Goal: Information Seeking & Learning: Learn about a topic

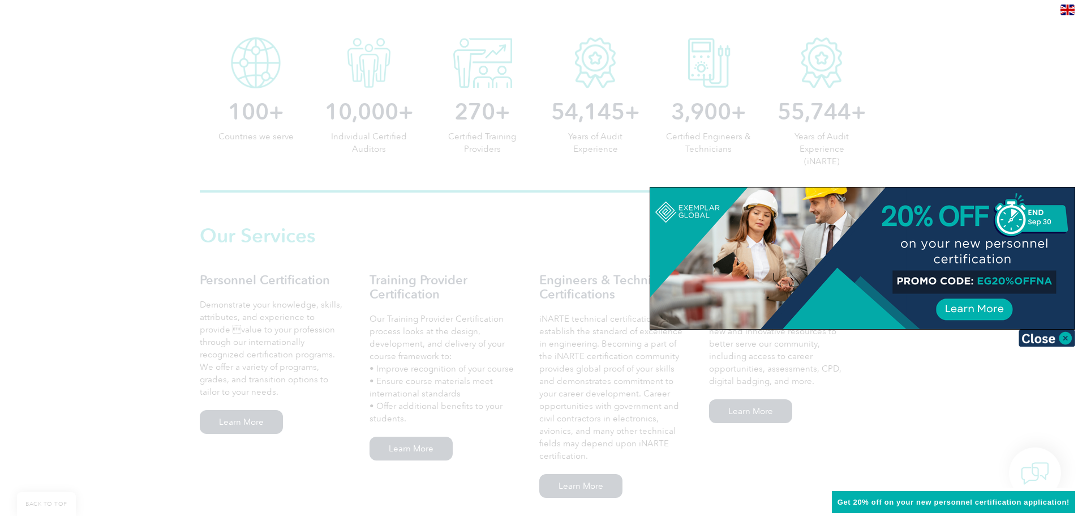
scroll to position [622, 0]
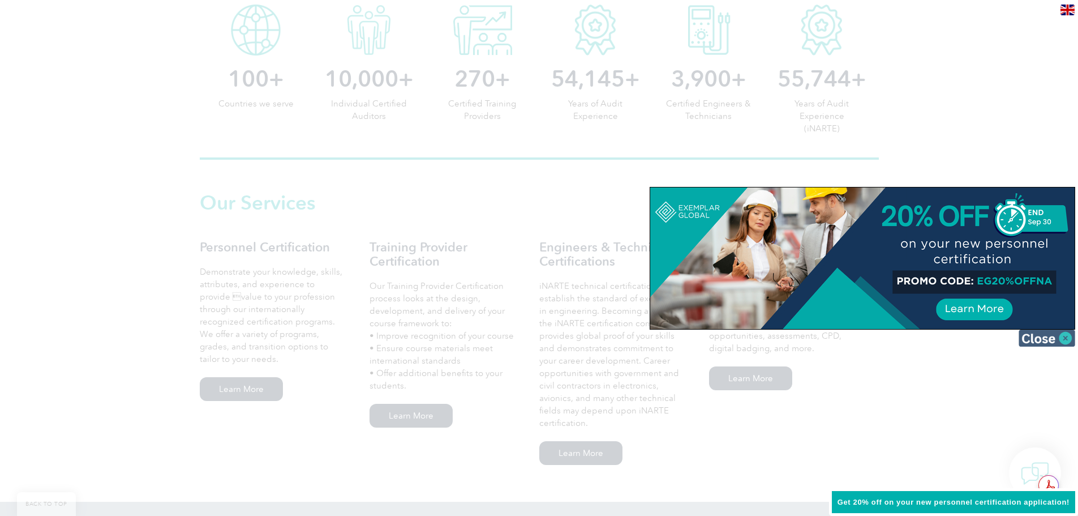
click at [1070, 337] on img at bounding box center [1047, 337] width 57 height 17
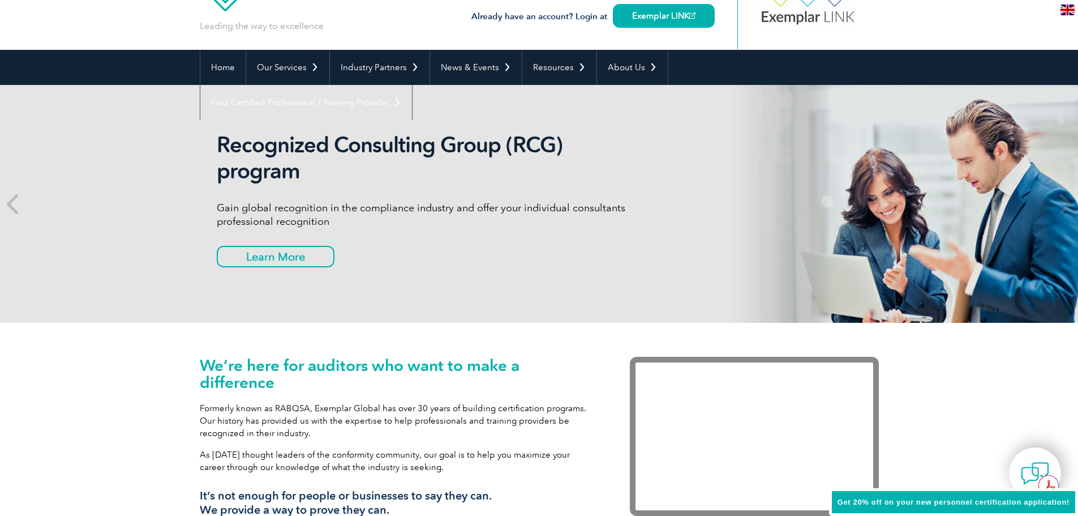
scroll to position [0, 0]
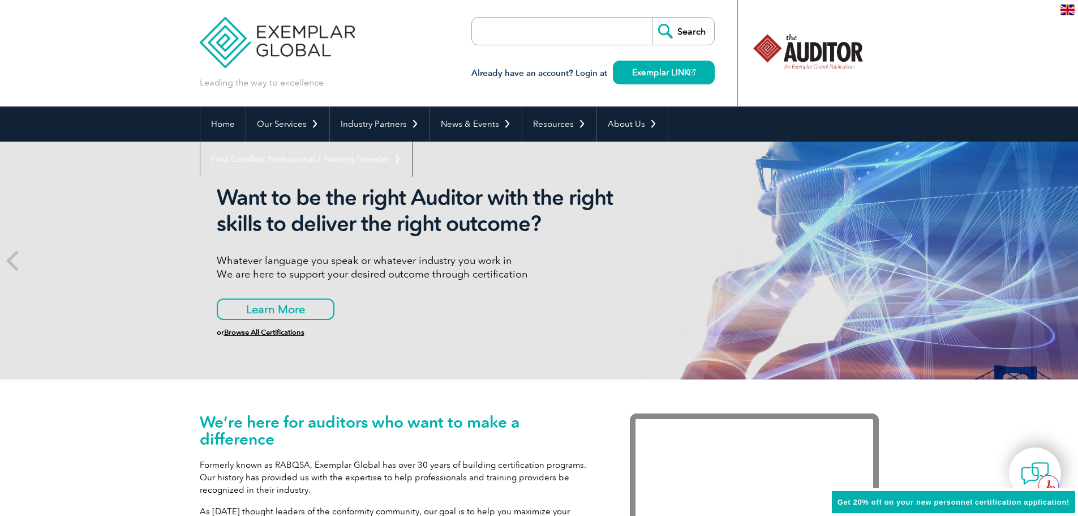
click at [540, 31] on input "search" at bounding box center [537, 31] width 119 height 27
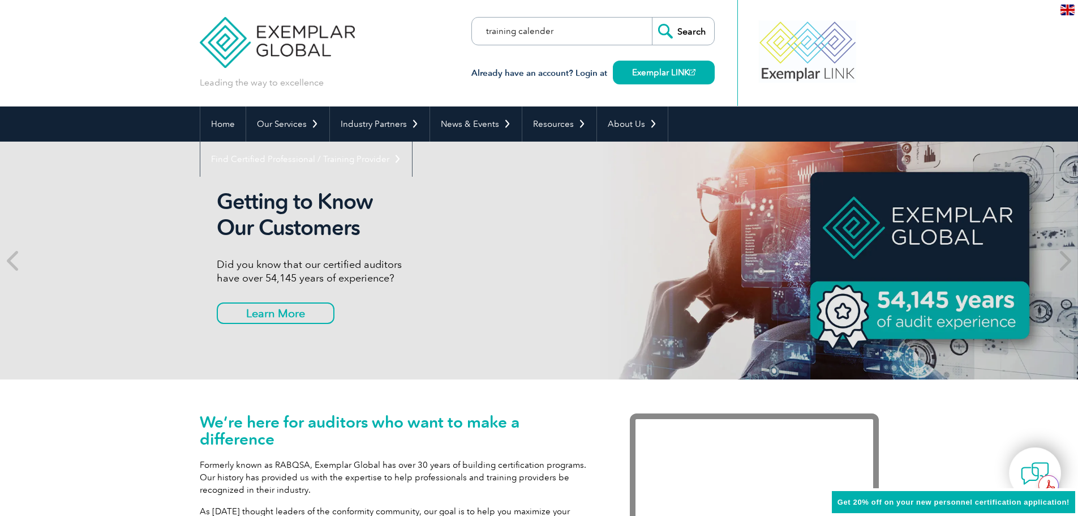
type input "training calender"
click at [652, 18] on input "Search" at bounding box center [683, 31] width 62 height 27
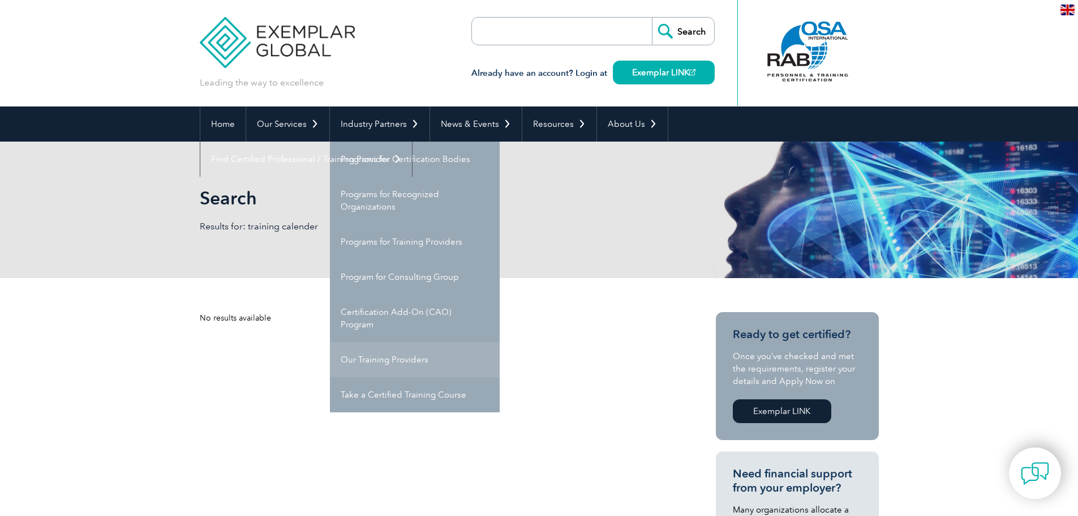
click at [381, 355] on link "Our Training Providers" at bounding box center [415, 359] width 170 height 35
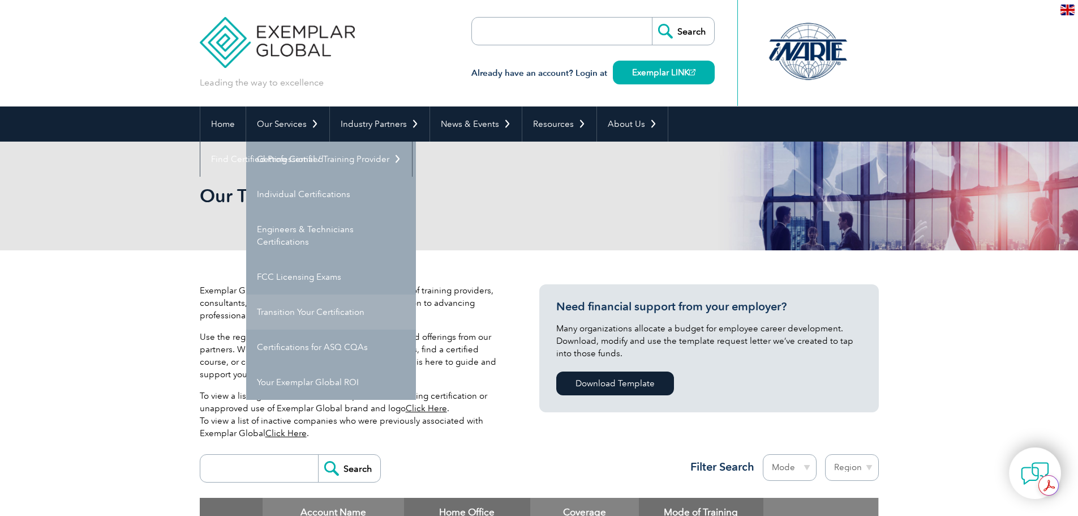
click at [298, 316] on link "Transition Your Certification" at bounding box center [331, 311] width 170 height 35
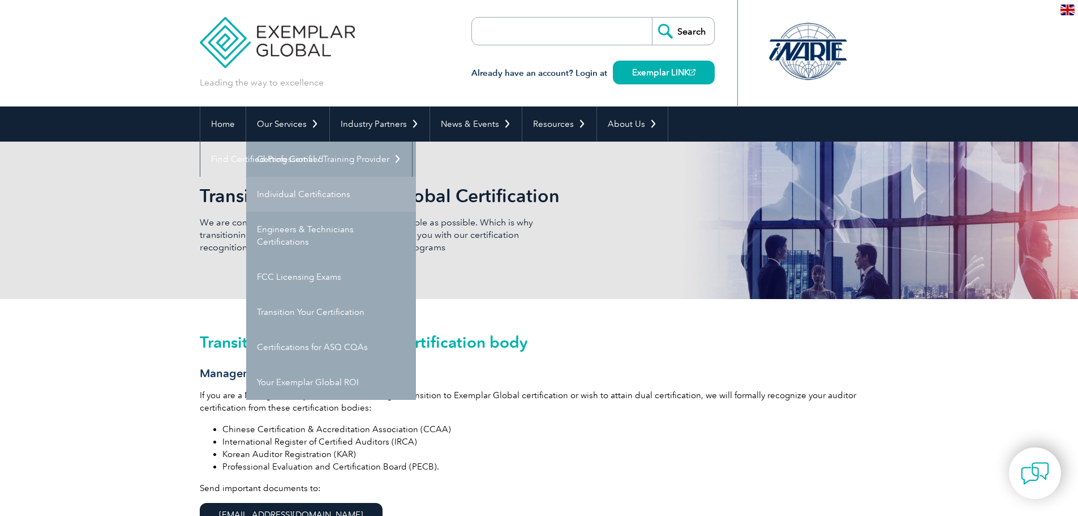
click at [293, 194] on link "Individual Certifications" at bounding box center [331, 194] width 170 height 35
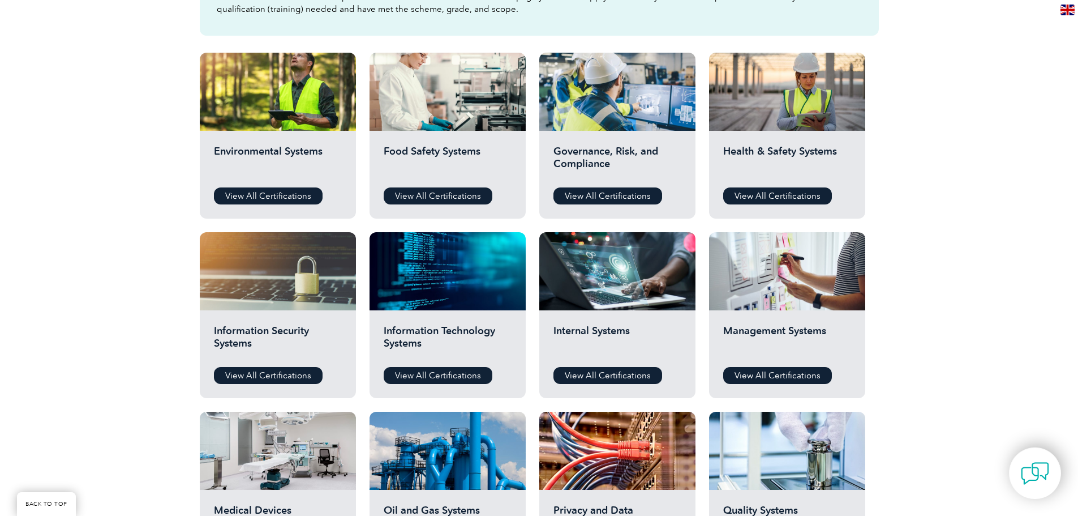
scroll to position [396, 0]
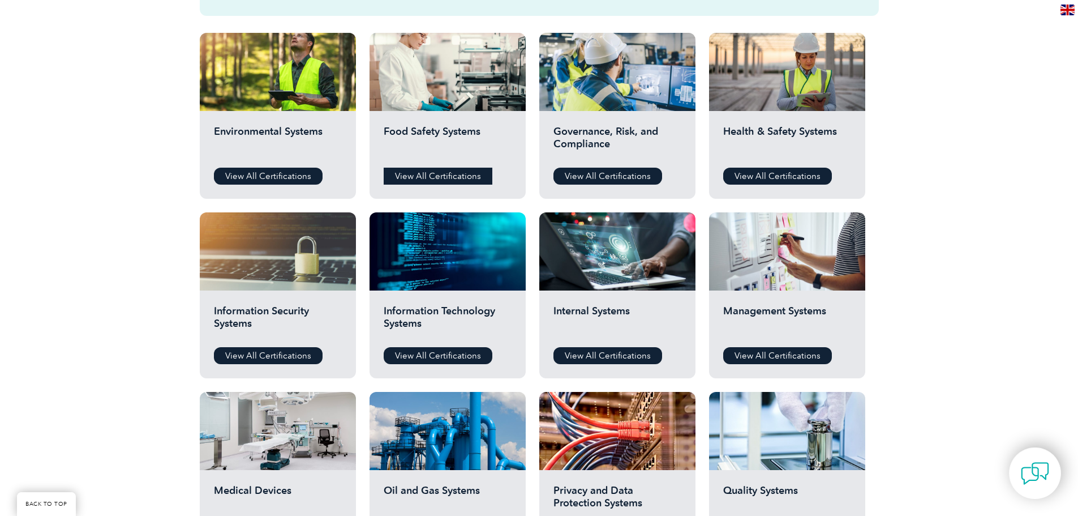
click at [443, 174] on link "View All Certifications" at bounding box center [438, 175] width 109 height 17
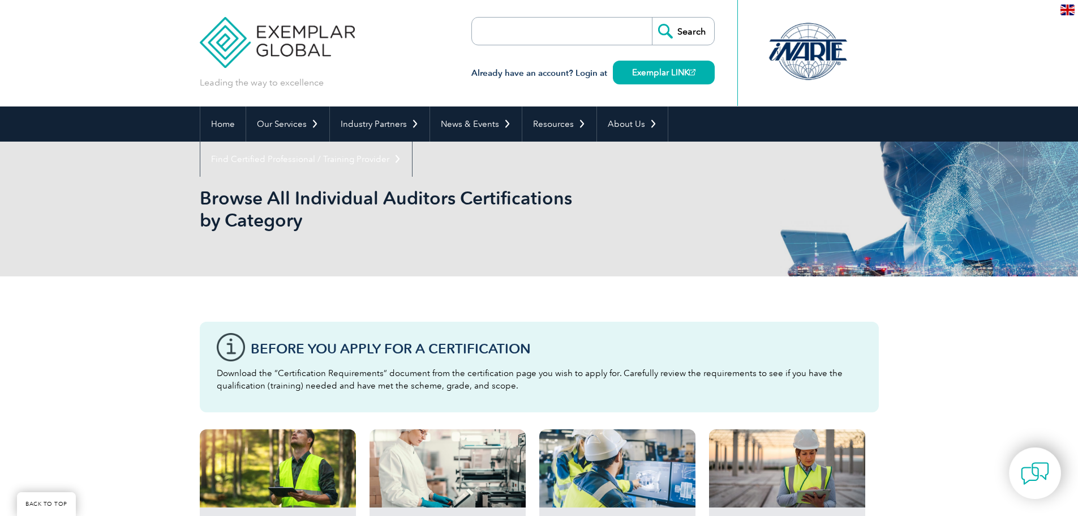
scroll to position [396, 0]
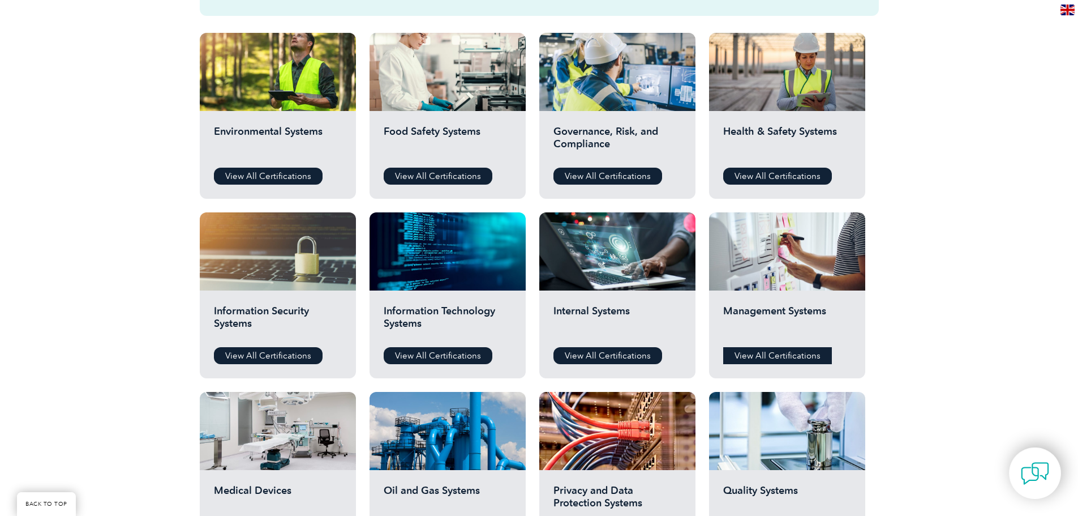
click at [789, 355] on link "View All Certifications" at bounding box center [777, 355] width 109 height 17
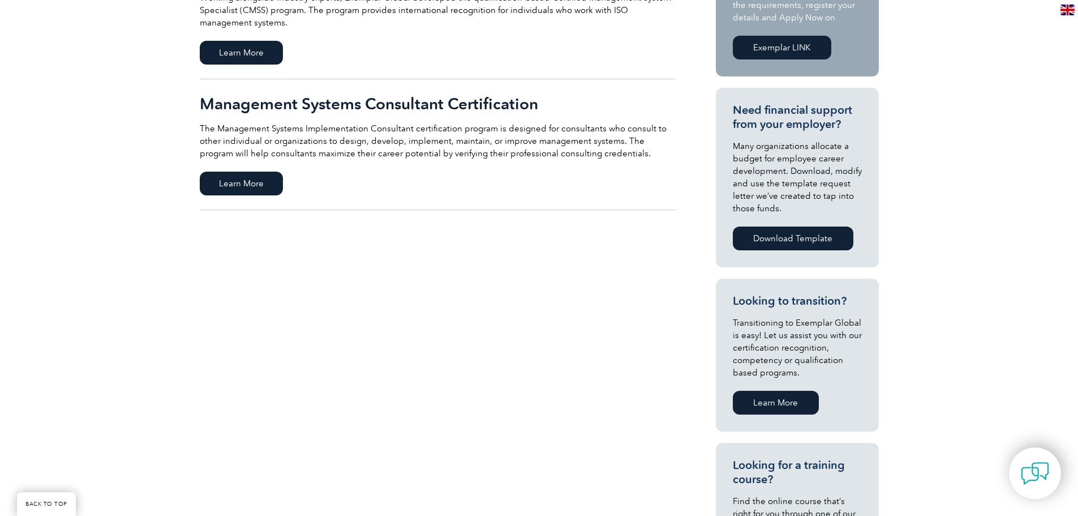
scroll to position [113, 0]
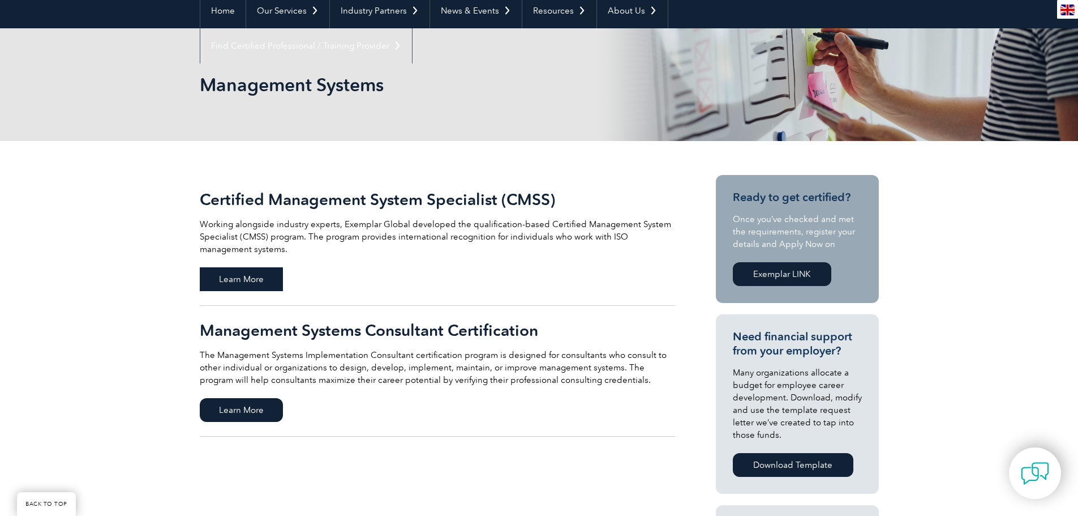
click at [256, 282] on span "Learn More" at bounding box center [241, 279] width 83 height 24
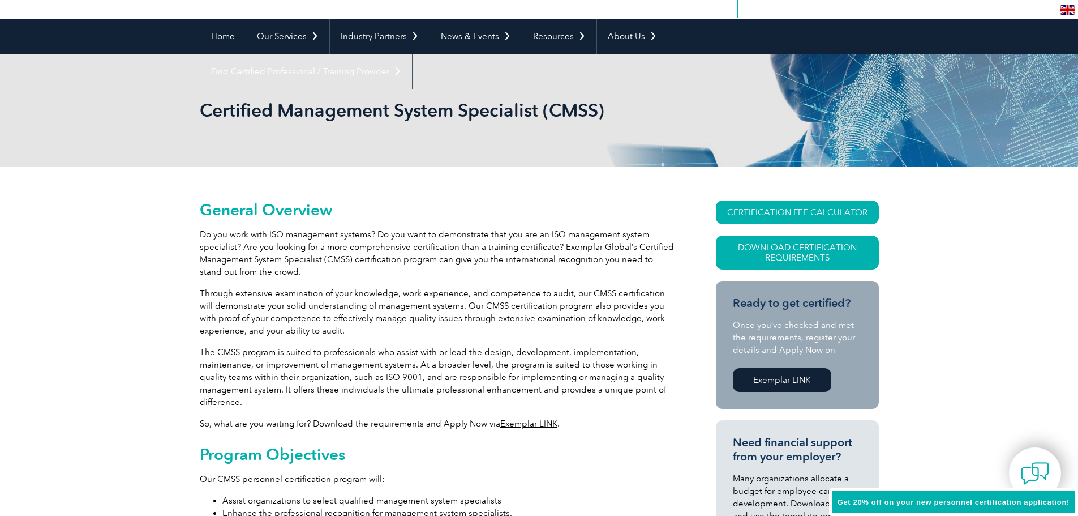
scroll to position [113, 0]
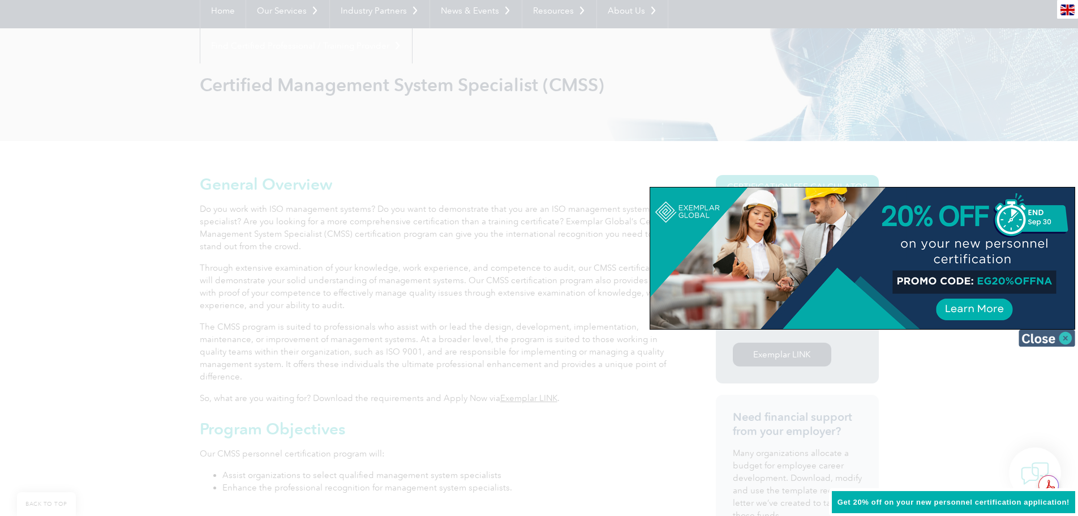
click at [1048, 342] on img at bounding box center [1047, 337] width 57 height 17
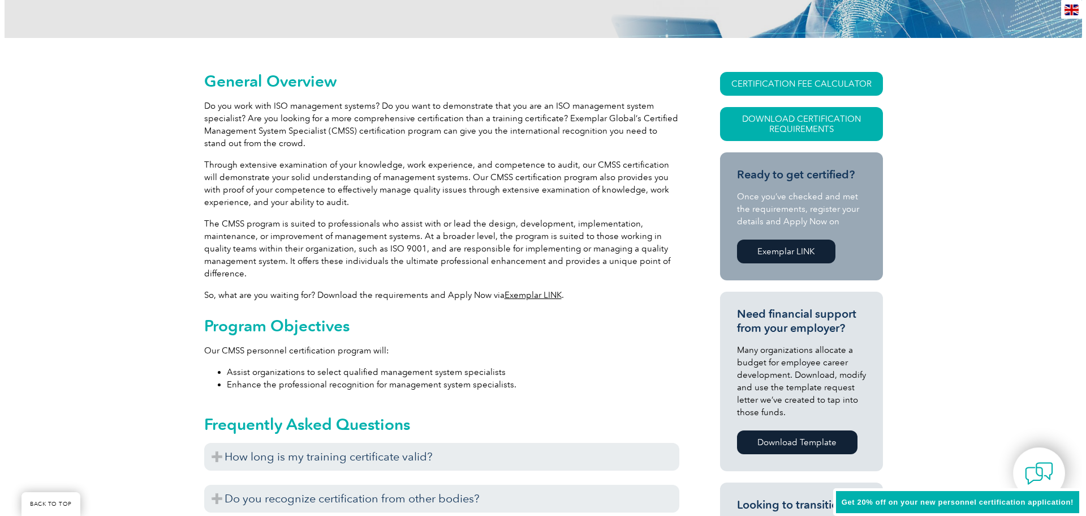
scroll to position [226, 0]
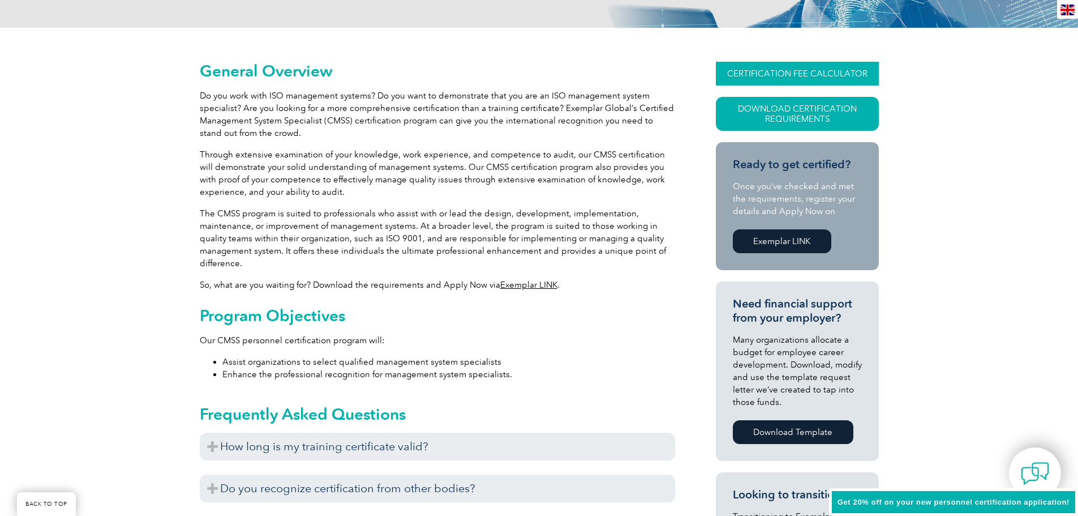
click at [819, 70] on link "CERTIFICATION FEE CALCULATOR" at bounding box center [797, 74] width 163 height 24
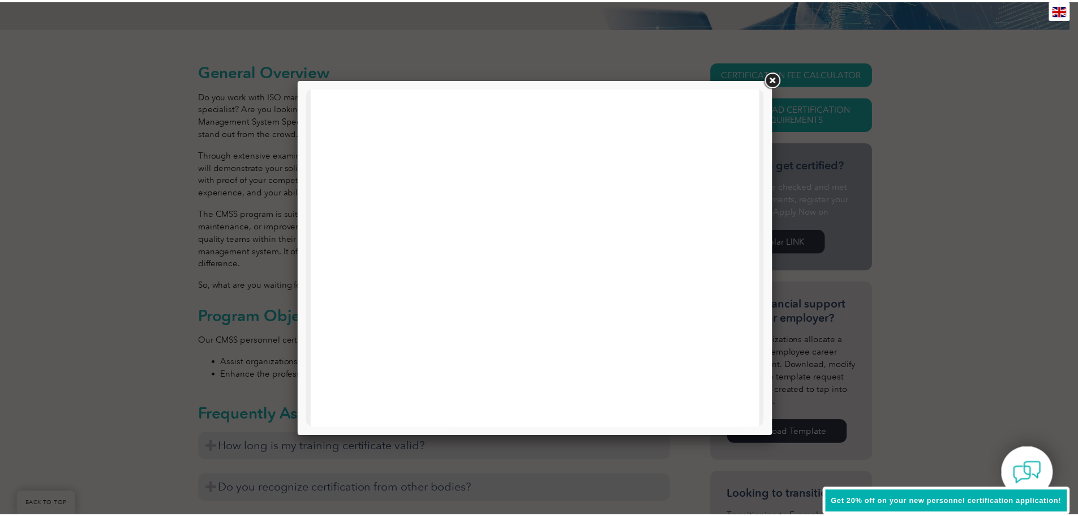
scroll to position [0, 0]
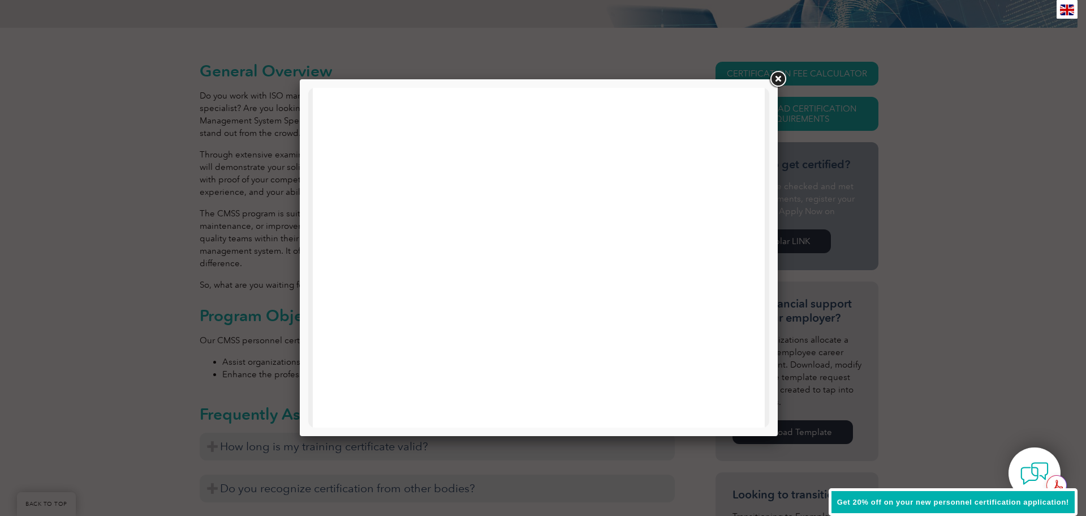
click at [779, 81] on link at bounding box center [778, 79] width 20 height 20
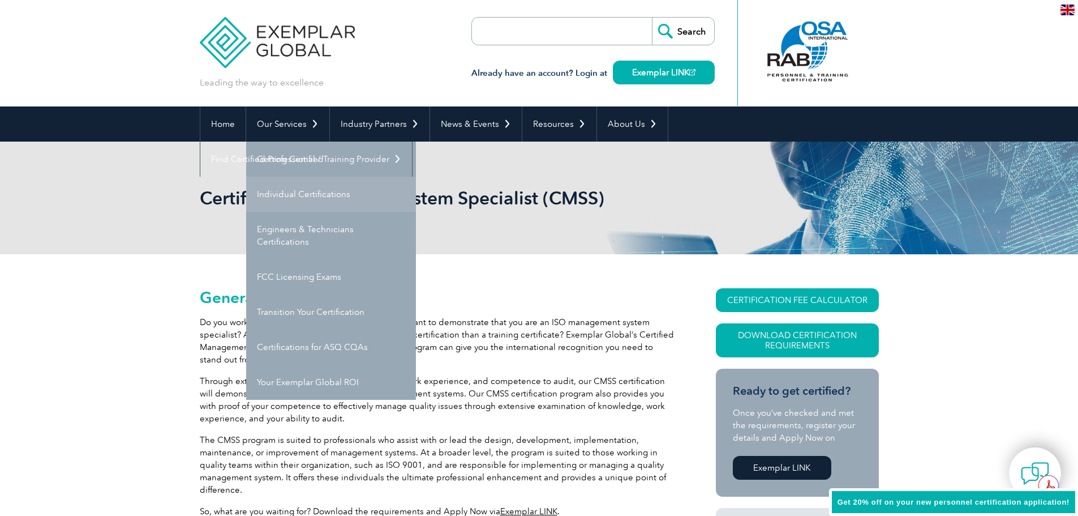
click at [313, 182] on link "Individual Certifications" at bounding box center [331, 194] width 170 height 35
click at [306, 196] on link "Individual Certifications" at bounding box center [331, 194] width 170 height 35
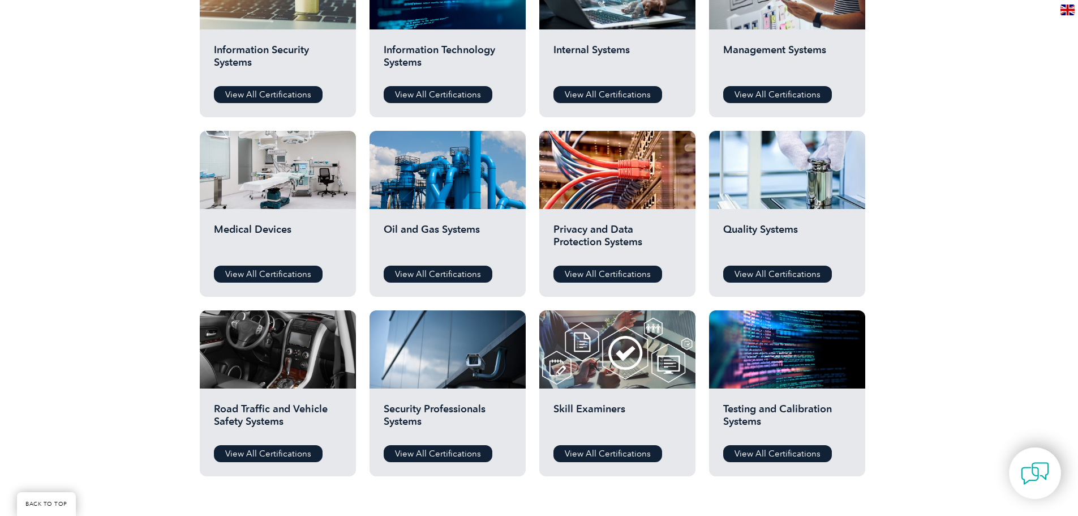
scroll to position [679, 0]
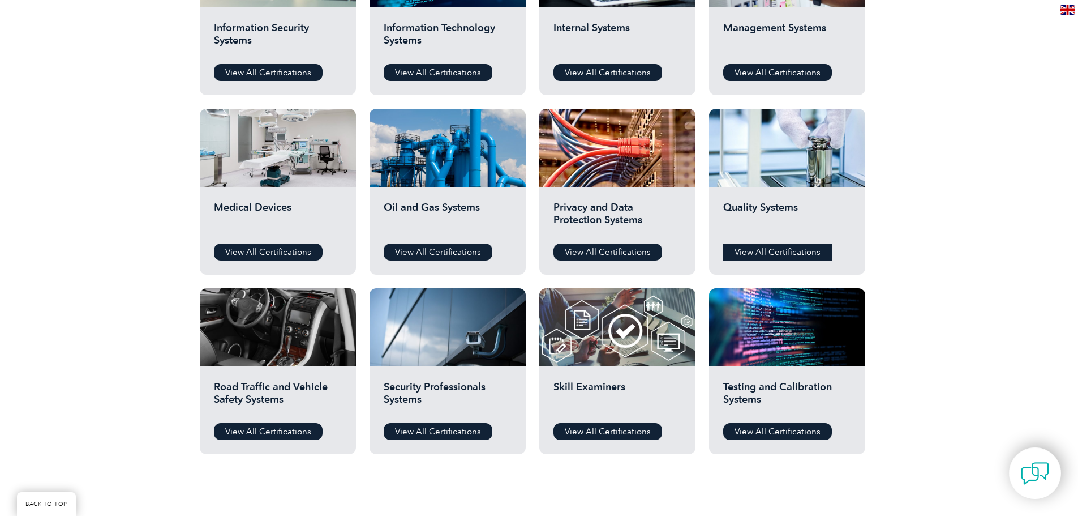
click at [790, 253] on link "View All Certifications" at bounding box center [777, 251] width 109 height 17
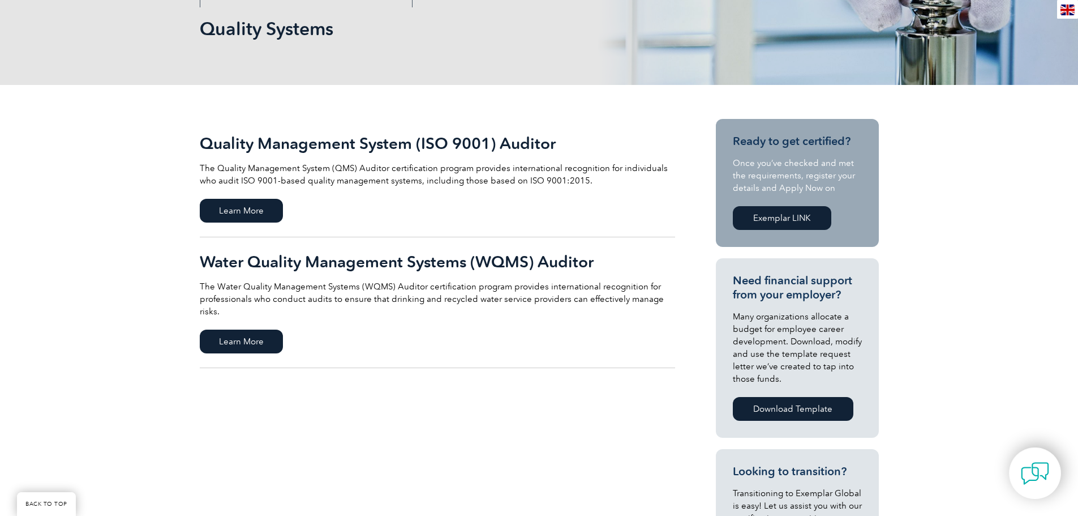
scroll to position [170, 0]
click at [256, 209] on span "Learn More" at bounding box center [241, 210] width 83 height 24
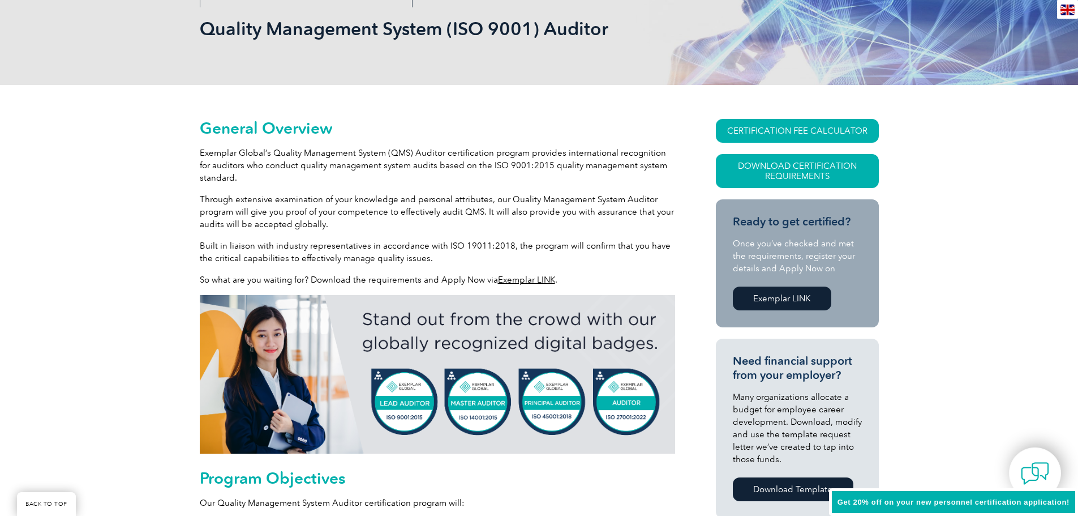
scroll to position [170, 0]
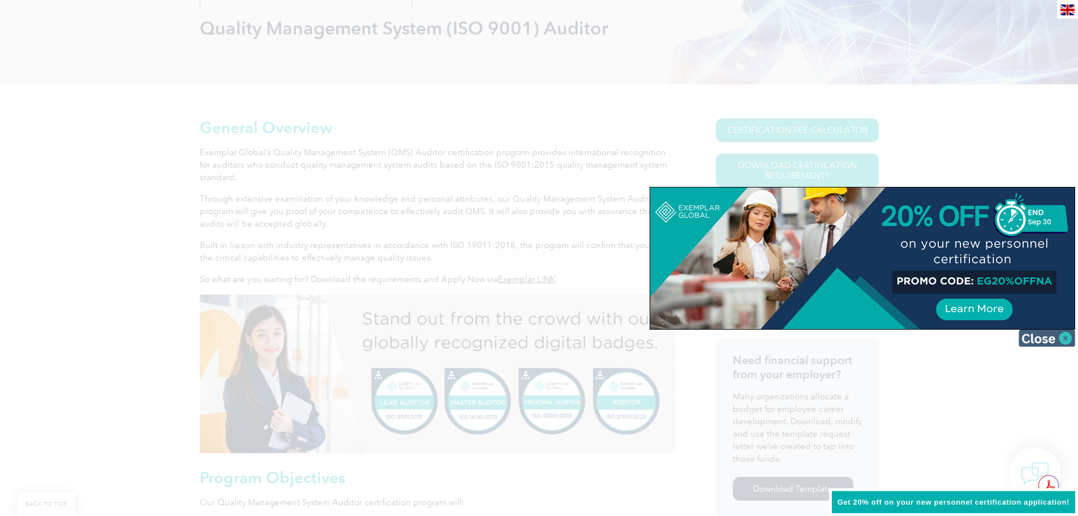
click at [1047, 340] on img at bounding box center [1047, 337] width 57 height 17
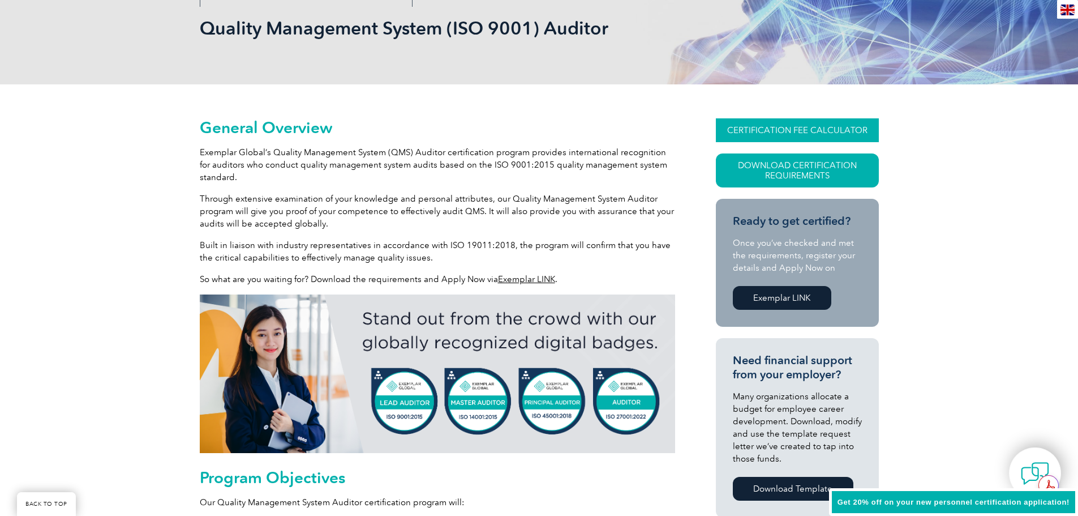
click at [771, 132] on link "CERTIFICATION FEE CALCULATOR" at bounding box center [797, 130] width 163 height 24
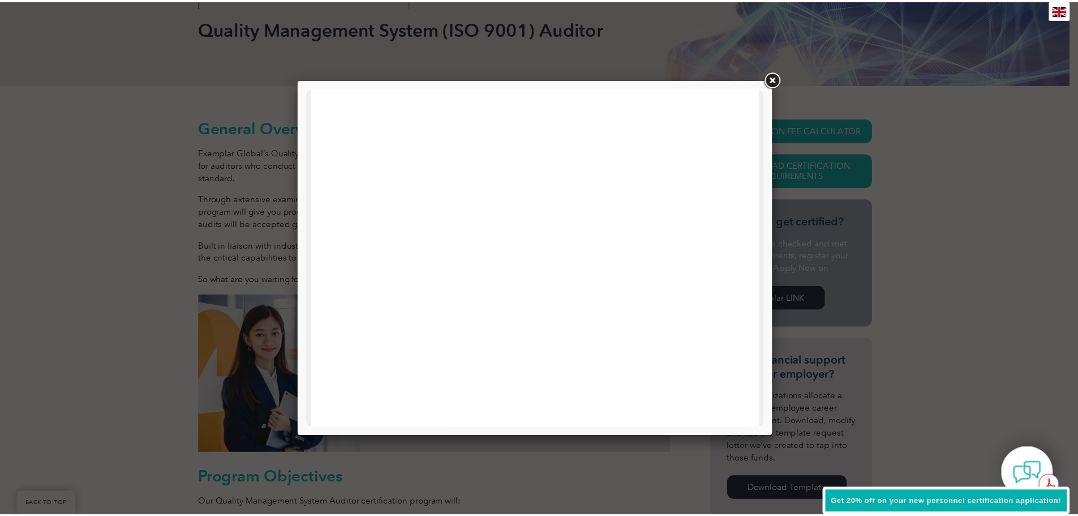
scroll to position [144, 0]
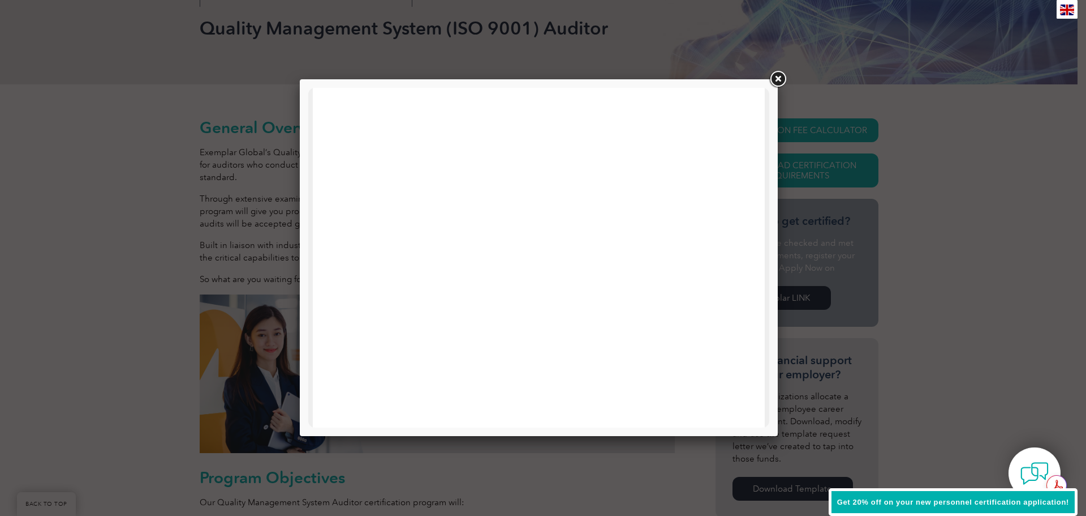
click at [776, 77] on link at bounding box center [778, 79] width 20 height 20
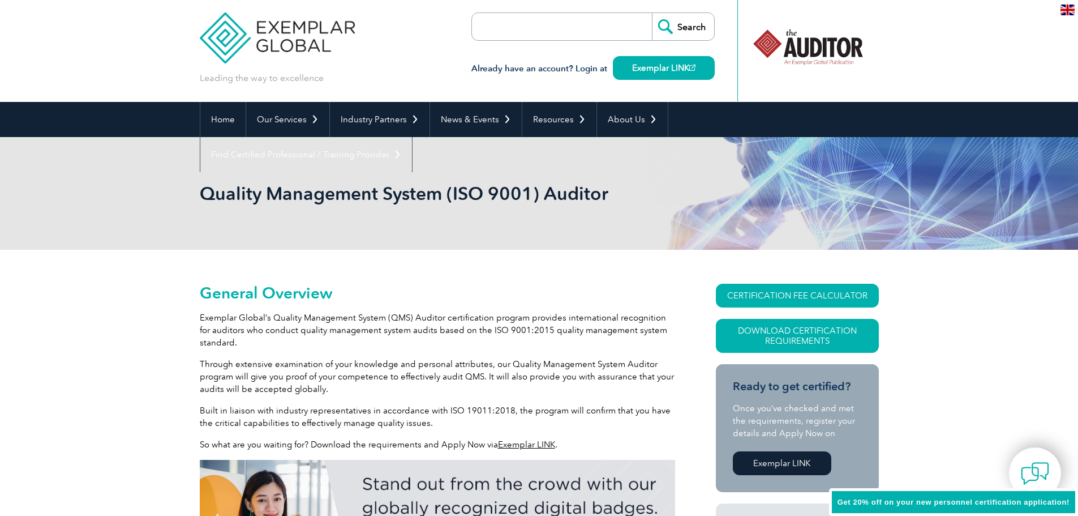
scroll to position [0, 0]
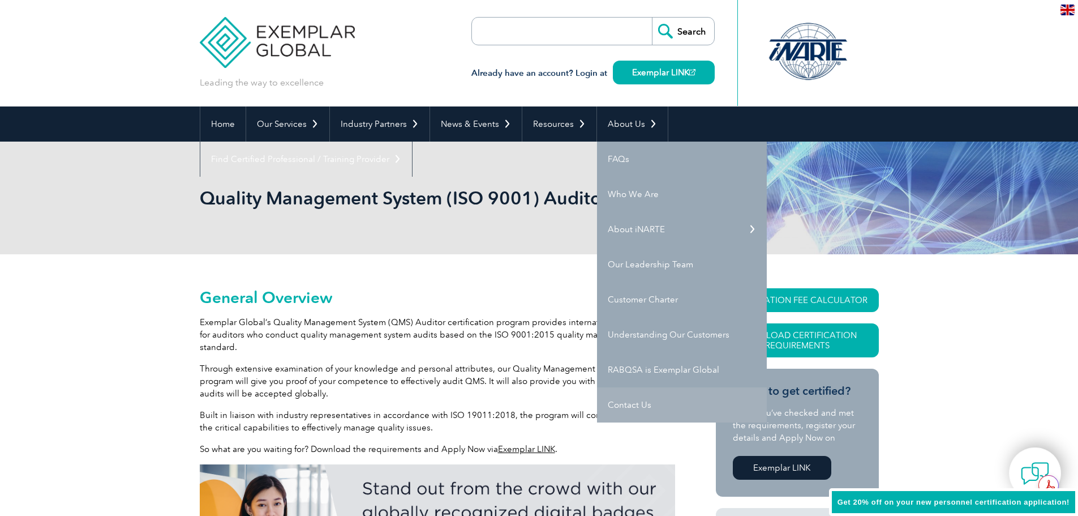
click at [645, 403] on link "Contact Us" at bounding box center [682, 404] width 170 height 35
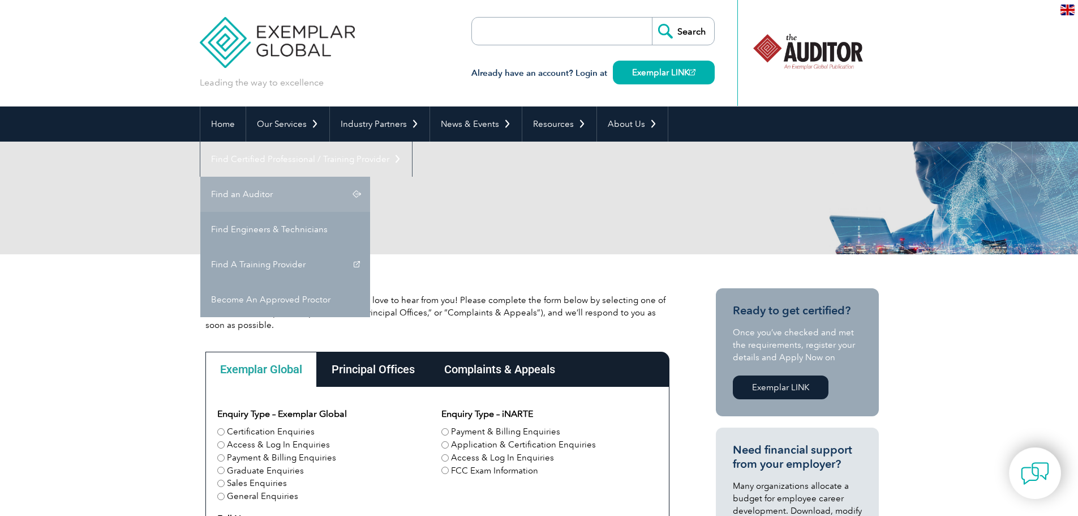
click at [370, 177] on link "Find an Auditor" at bounding box center [285, 194] width 170 height 35
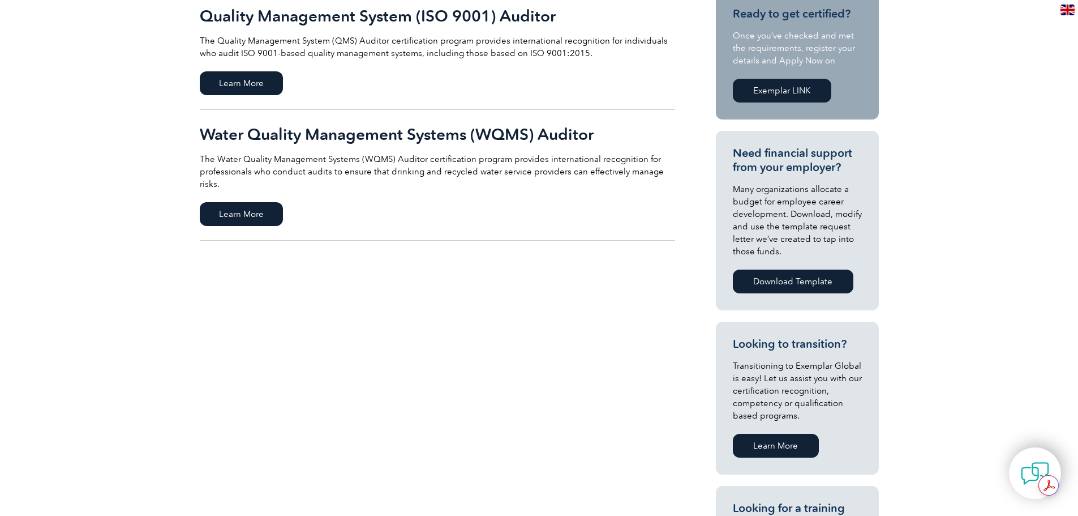
scroll to position [57, 0]
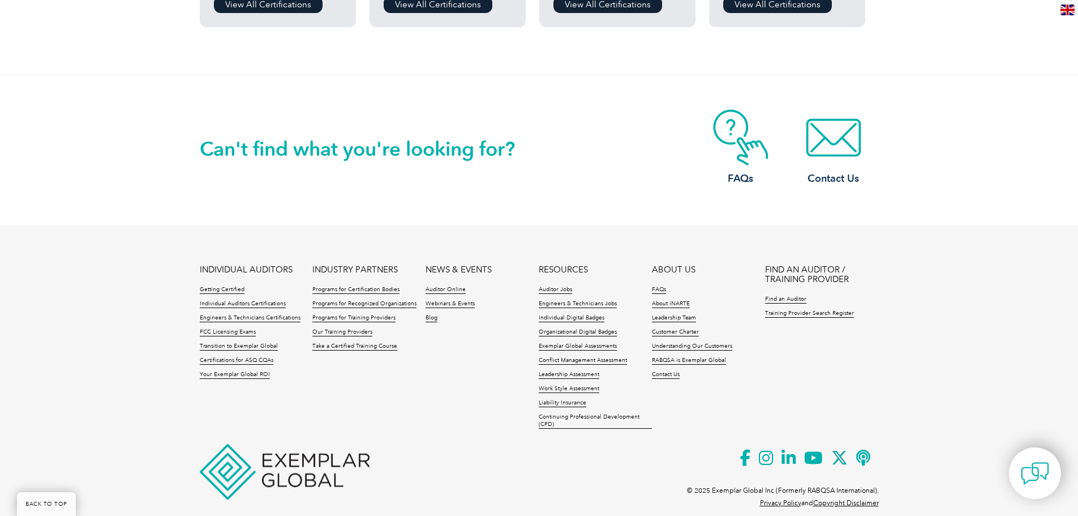
scroll to position [1124, 0]
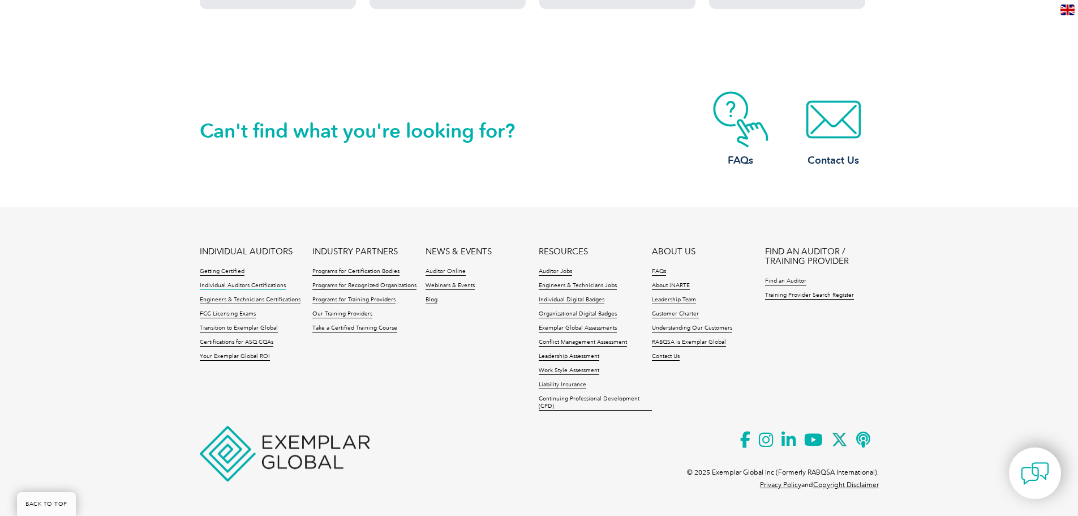
click at [267, 289] on link "Individual Auditors Certifications" at bounding box center [243, 286] width 86 height 8
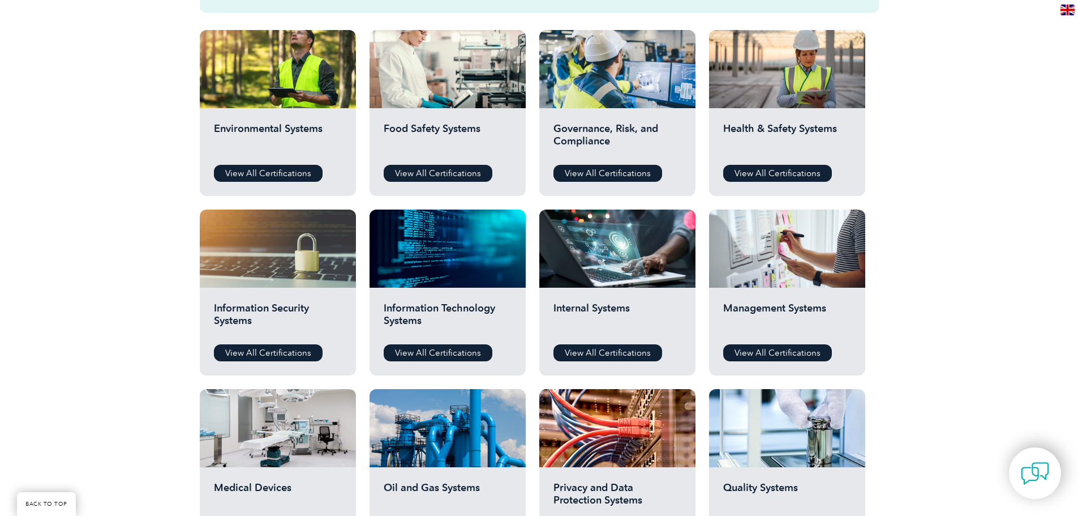
scroll to position [396, 0]
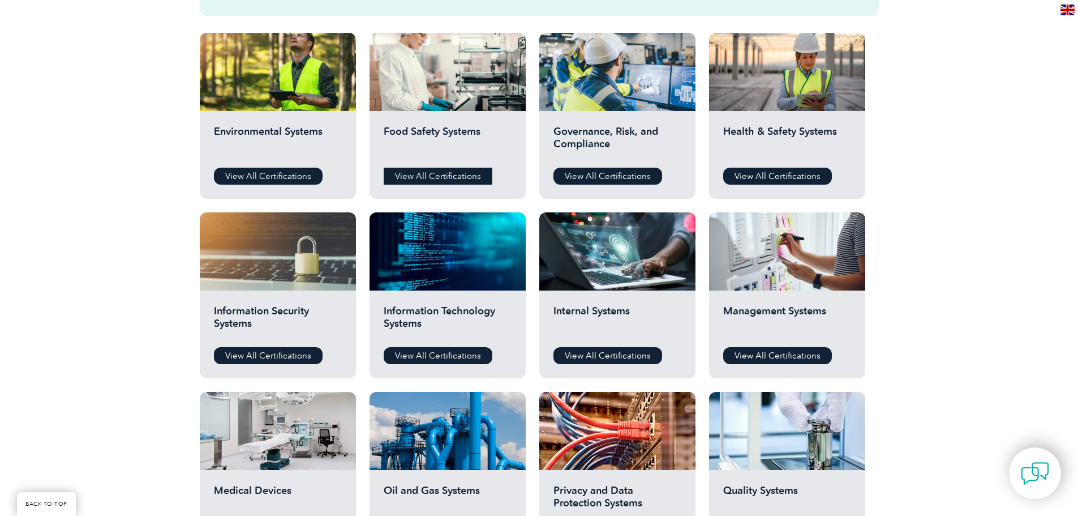
click at [436, 178] on link "View All Certifications" at bounding box center [438, 175] width 109 height 17
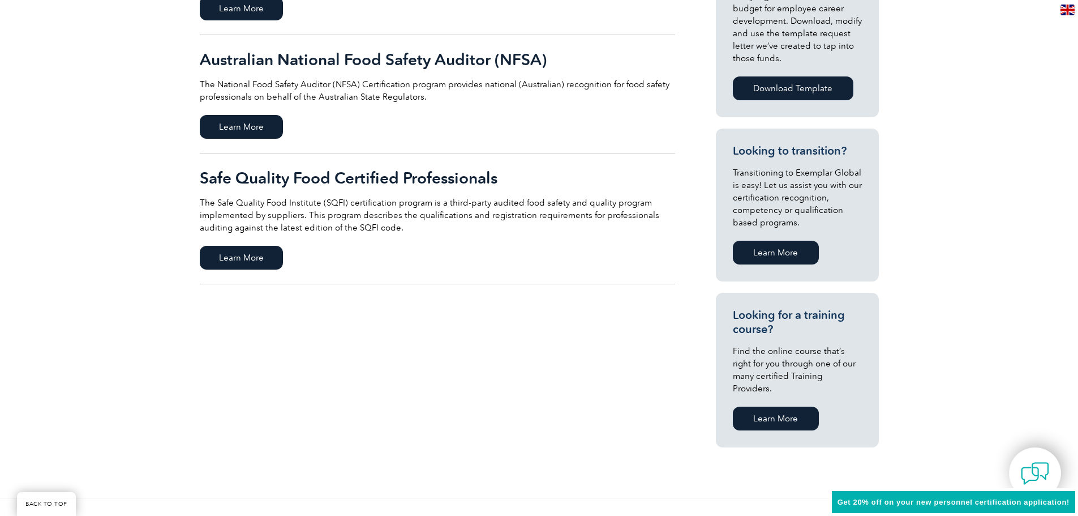
scroll to position [509, 0]
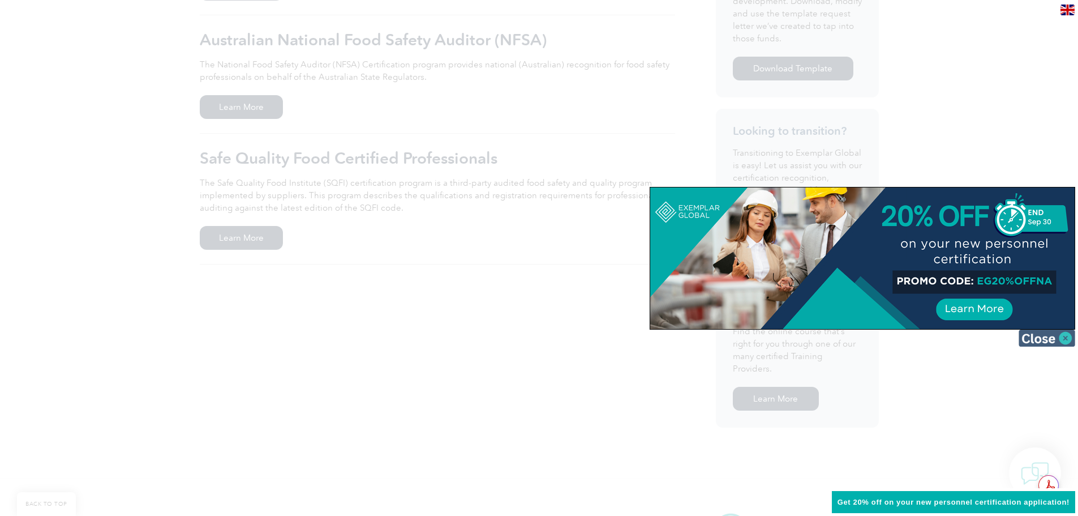
click at [1064, 342] on img at bounding box center [1047, 337] width 57 height 17
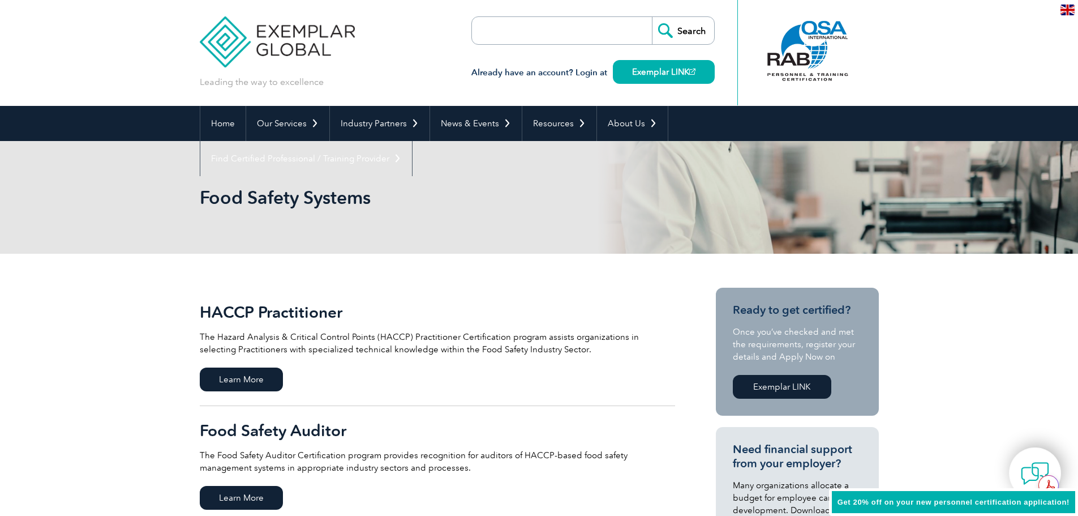
scroll to position [0, 0]
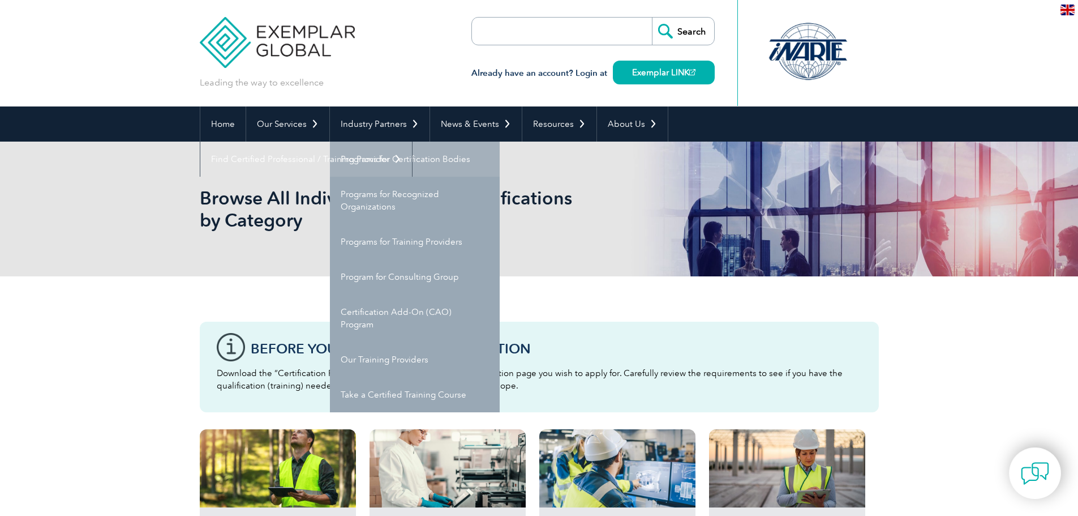
click at [386, 158] on link "Programs for Certification Bodies" at bounding box center [415, 158] width 170 height 35
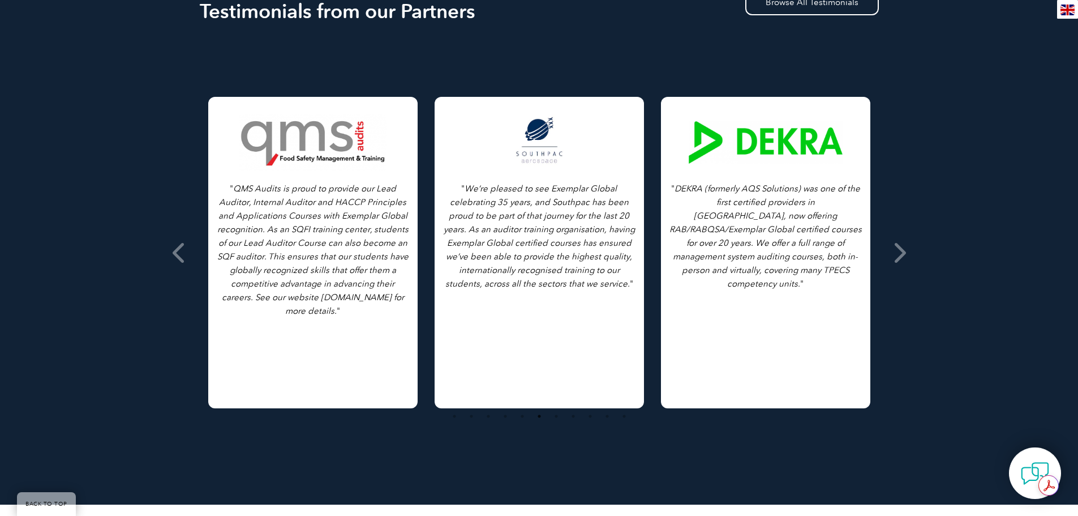
scroll to position [1528, 0]
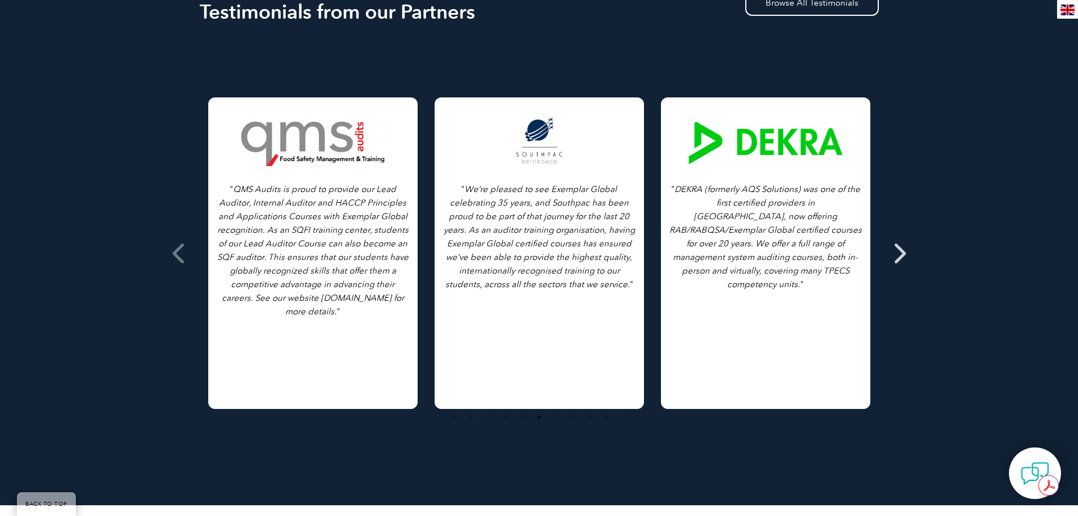
click at [900, 253] on icon at bounding box center [899, 253] width 14 height 0
click at [907, 255] on span at bounding box center [899, 253] width 28 height 424
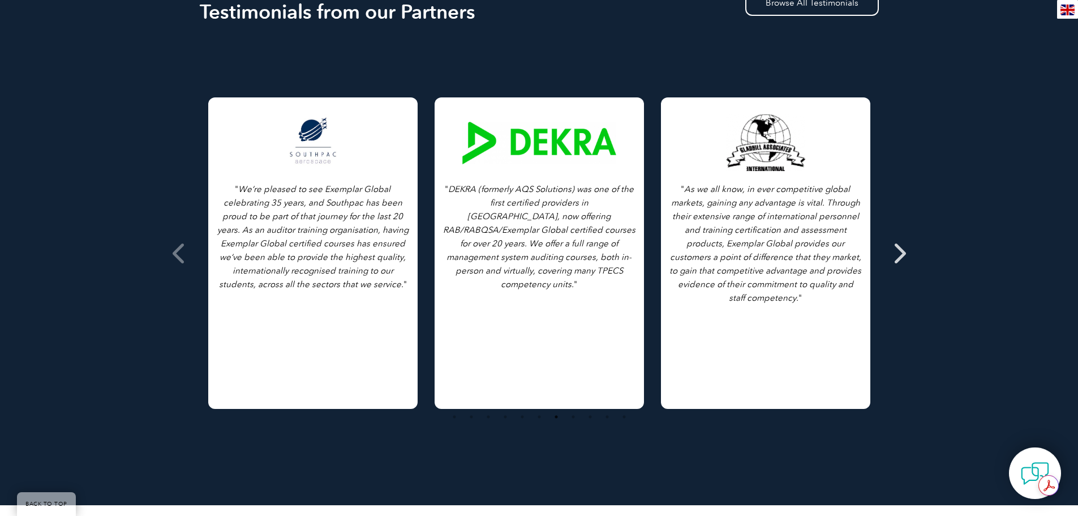
click at [897, 253] on icon at bounding box center [899, 253] width 14 height 0
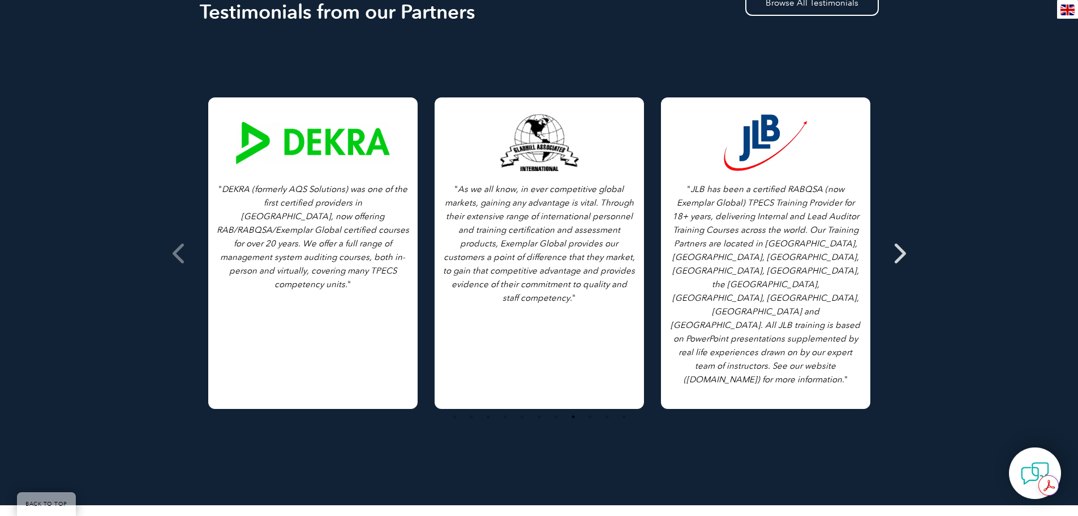
click at [901, 253] on icon at bounding box center [899, 253] width 14 height 0
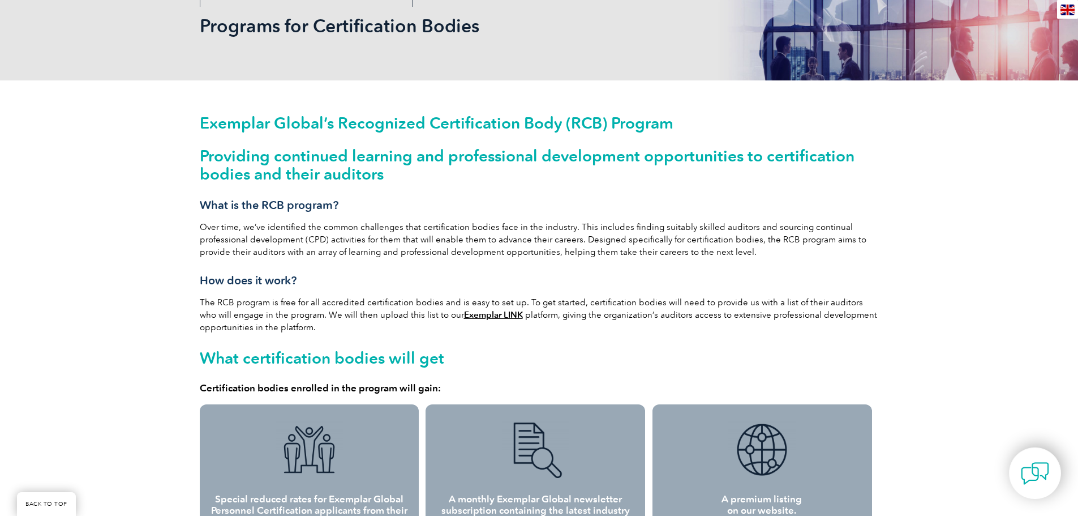
scroll to position [0, 0]
